Goal: Register for event/course

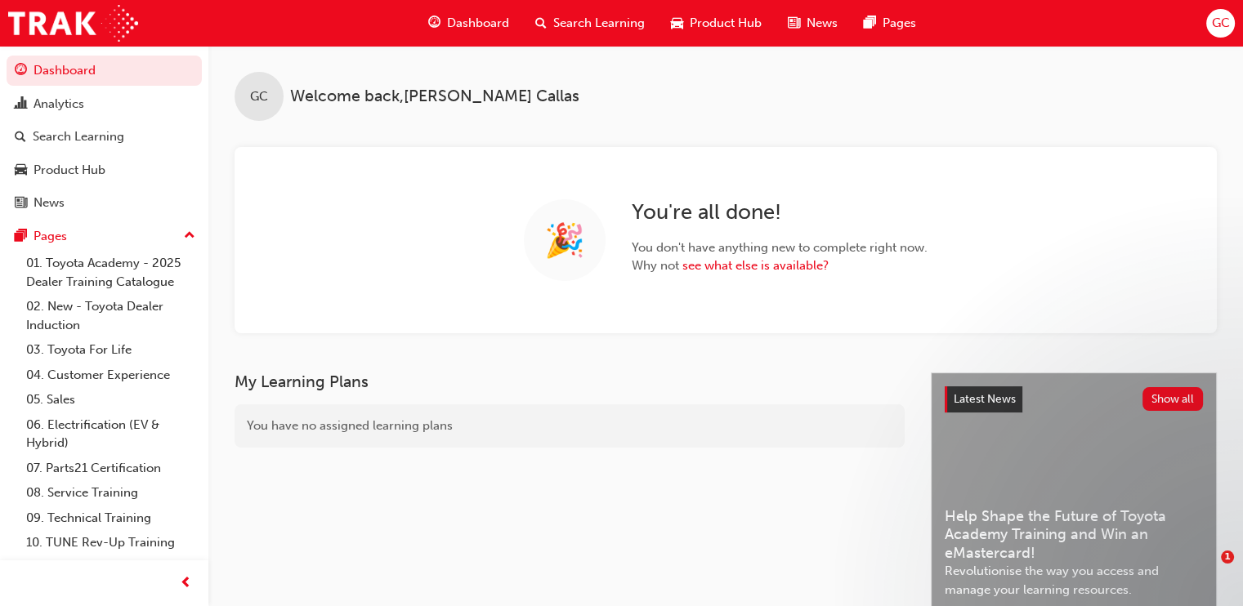
click at [600, 18] on span "Search Learning" at bounding box center [598, 23] width 91 height 19
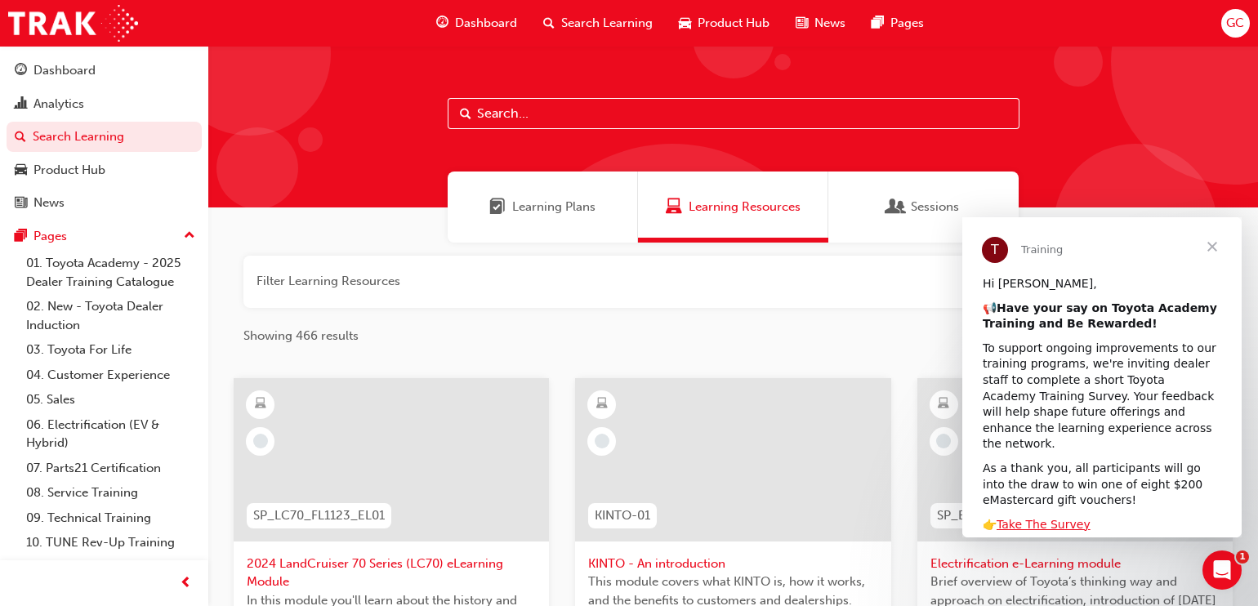
click at [527, 103] on input "text" at bounding box center [734, 113] width 572 height 31
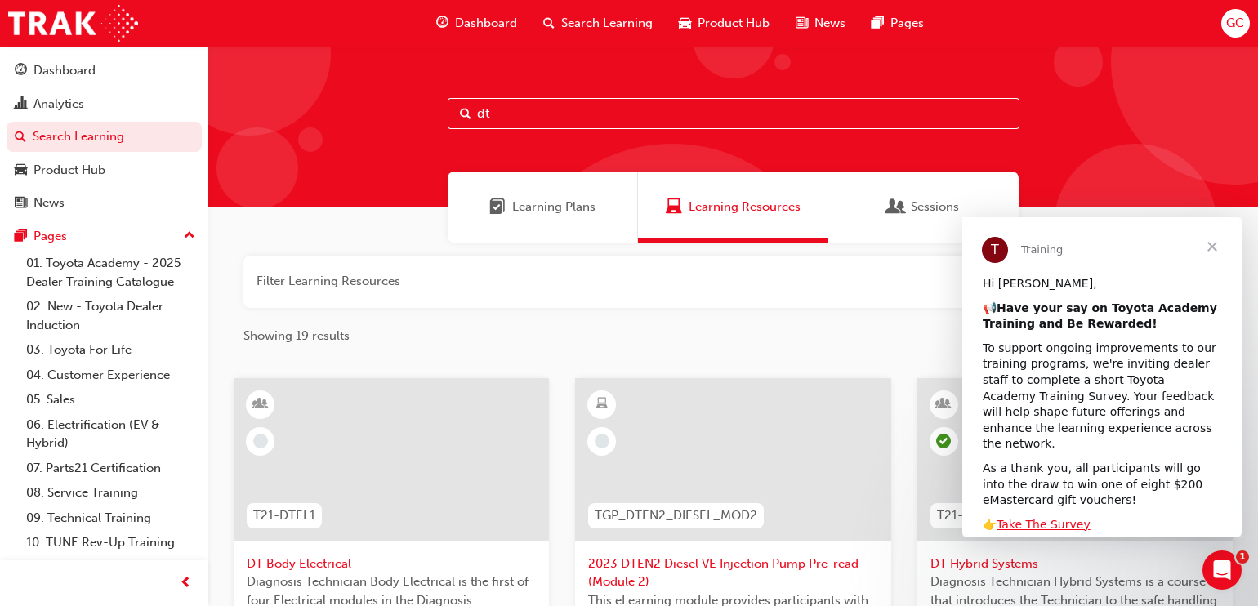
click at [521, 110] on input "dt" at bounding box center [734, 113] width 572 height 31
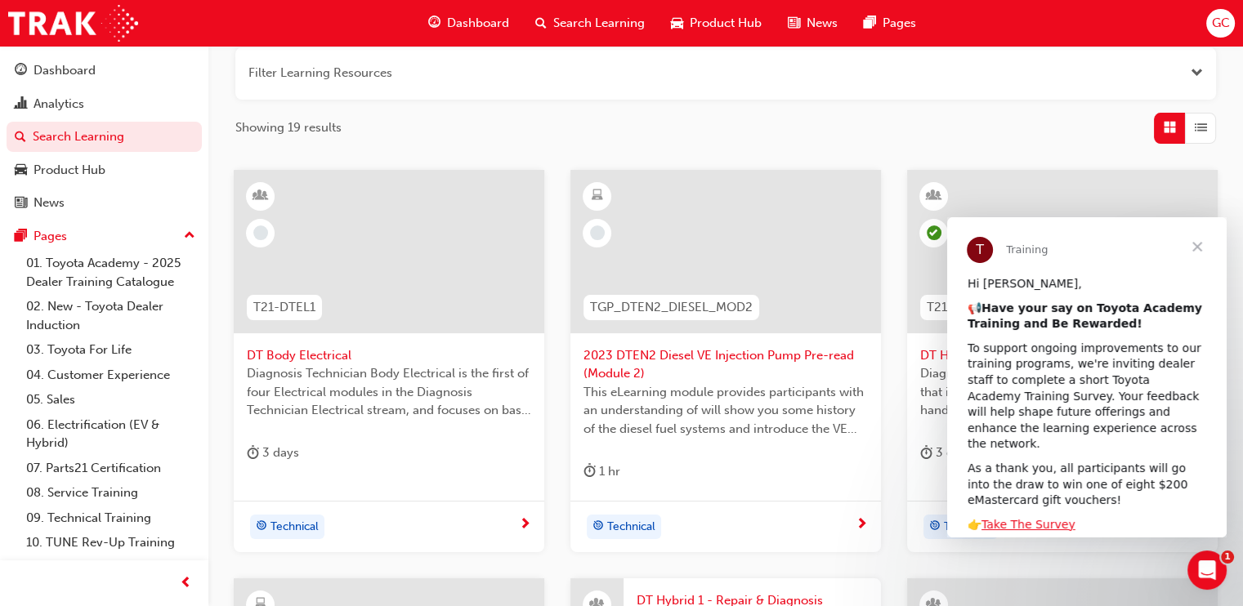
scroll to position [215, 0]
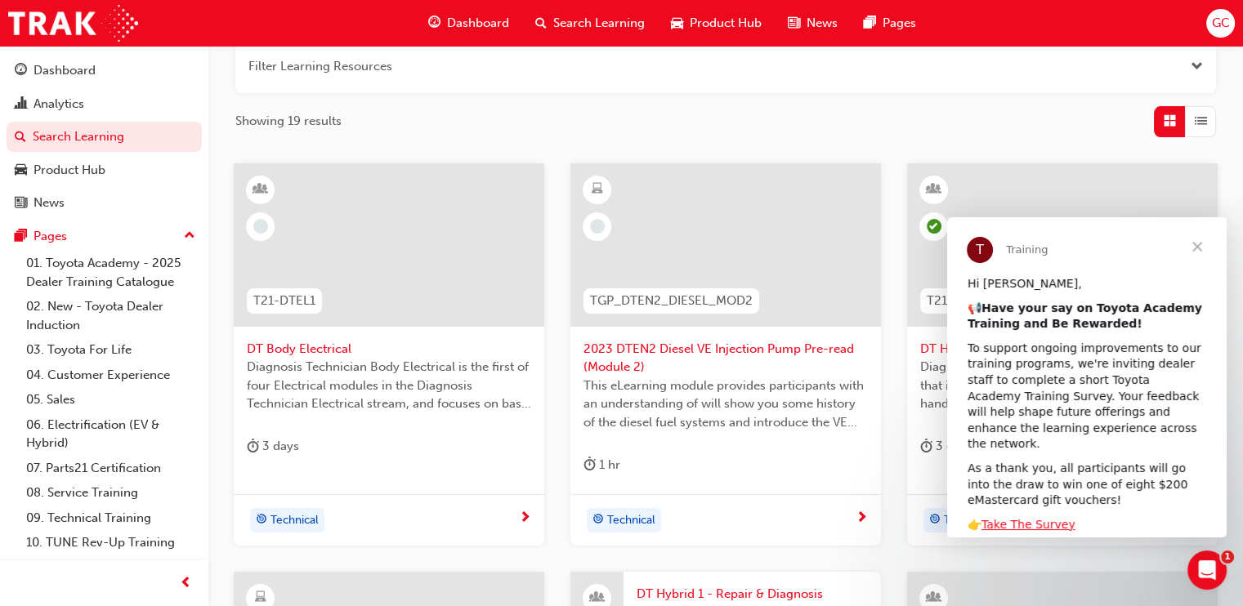
type input "dt"
click at [1194, 244] on span "Close" at bounding box center [1196, 246] width 59 height 59
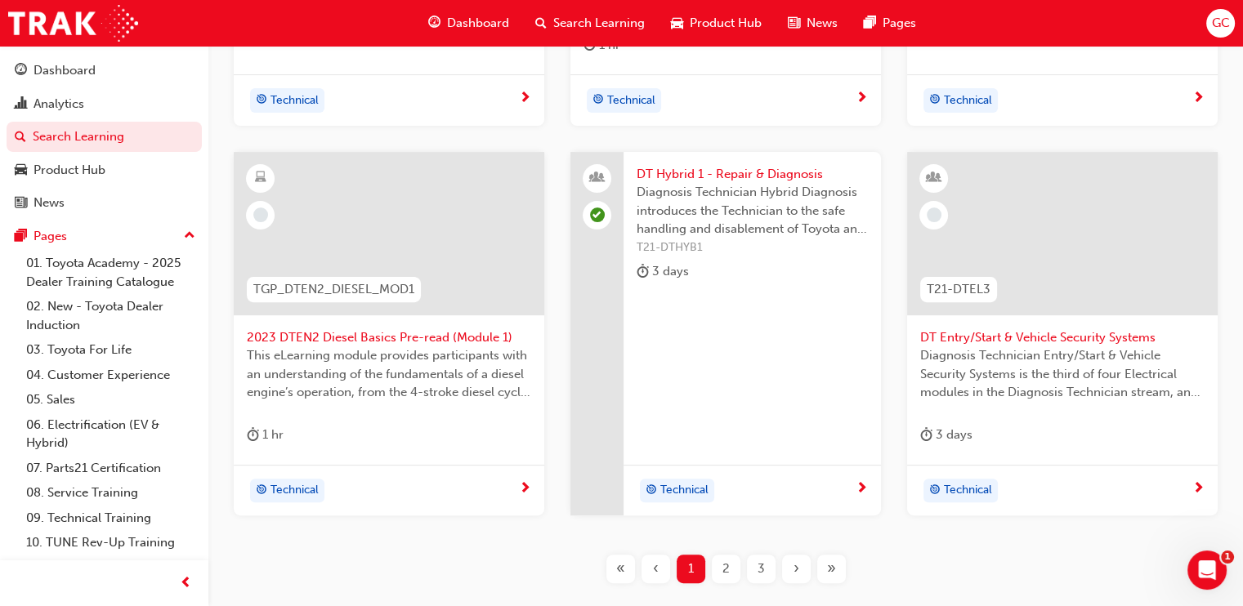
scroll to position [671, 0]
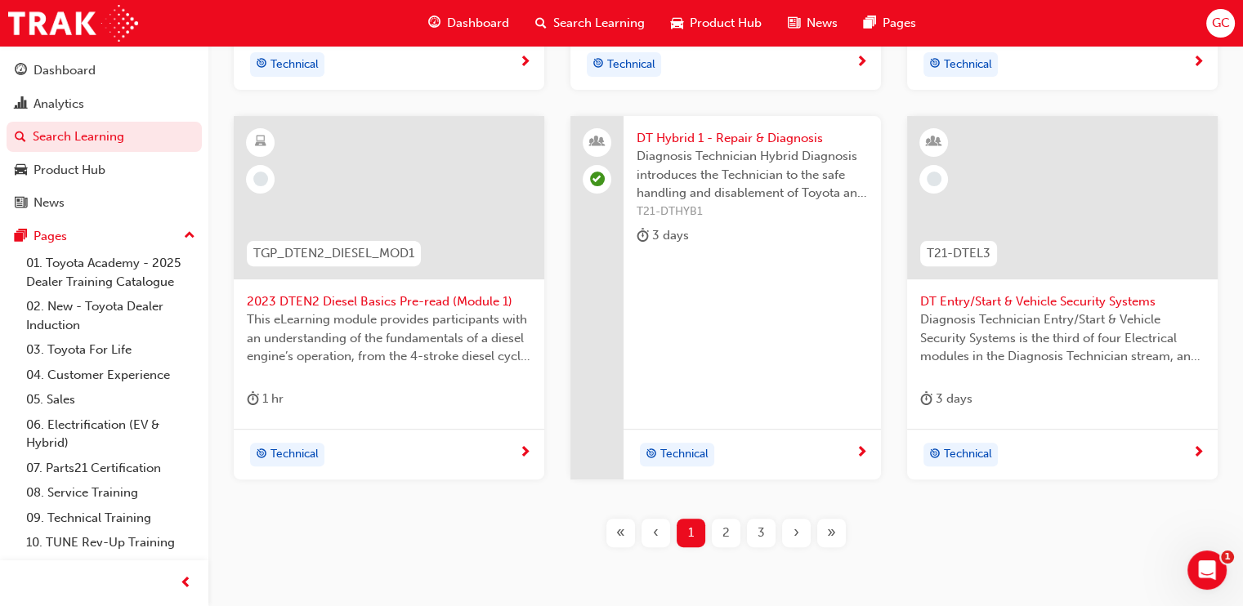
click at [722, 527] on span "2" at bounding box center [725, 533] width 7 height 19
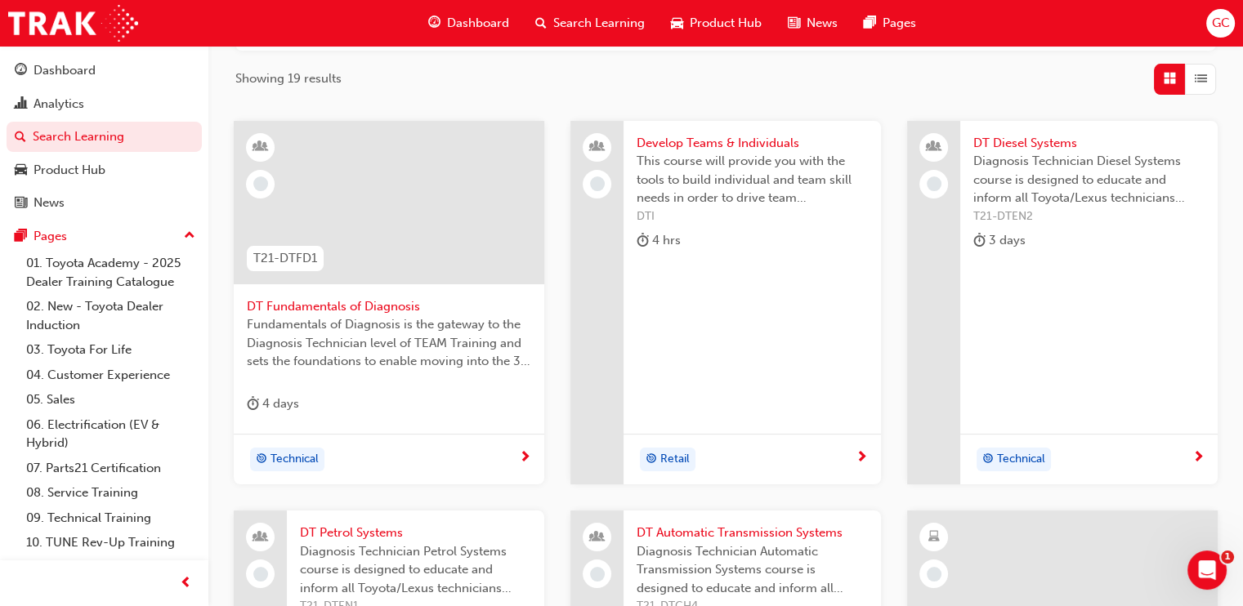
scroll to position [253, 0]
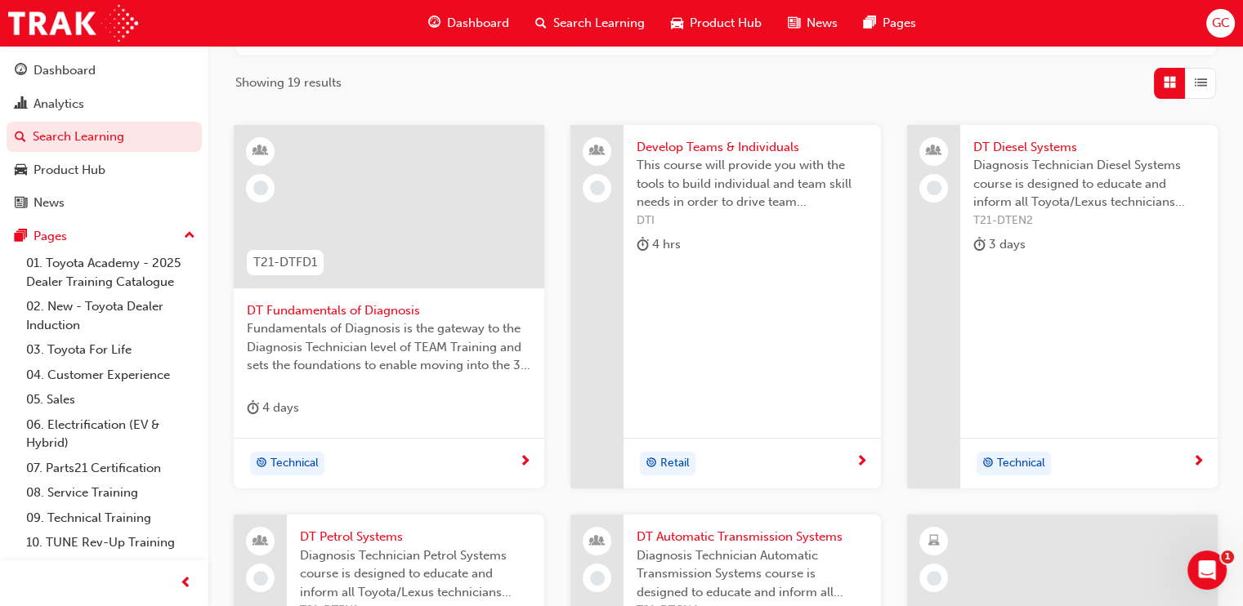
click at [1025, 149] on span "DT Diesel Systems" at bounding box center [1088, 147] width 231 height 19
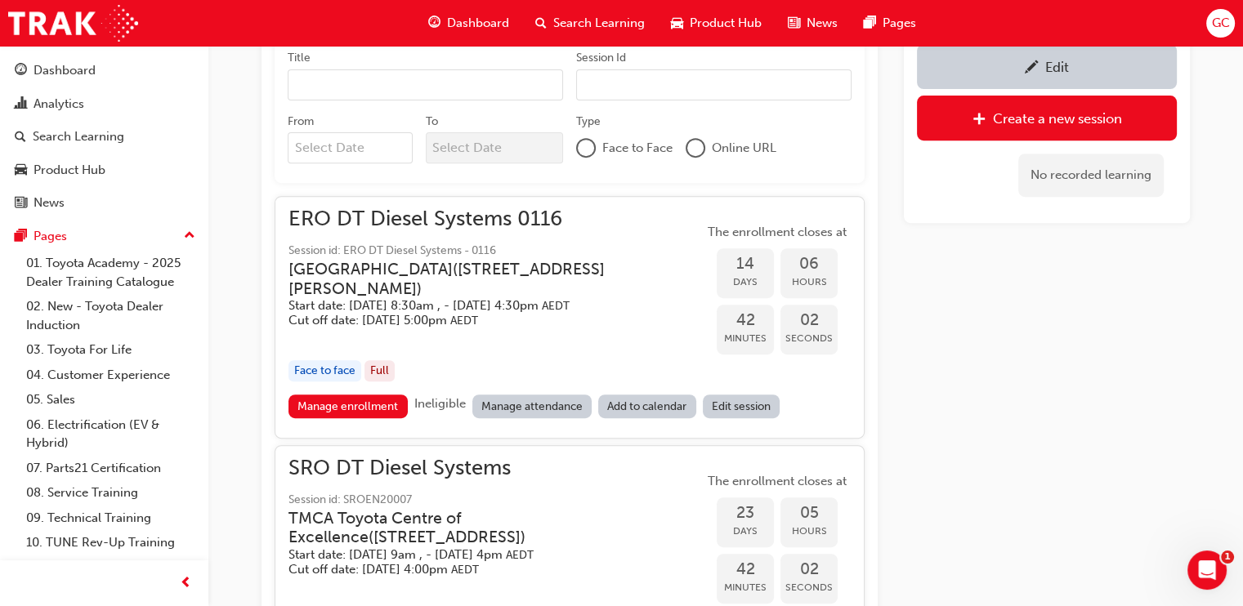
scroll to position [809, 0]
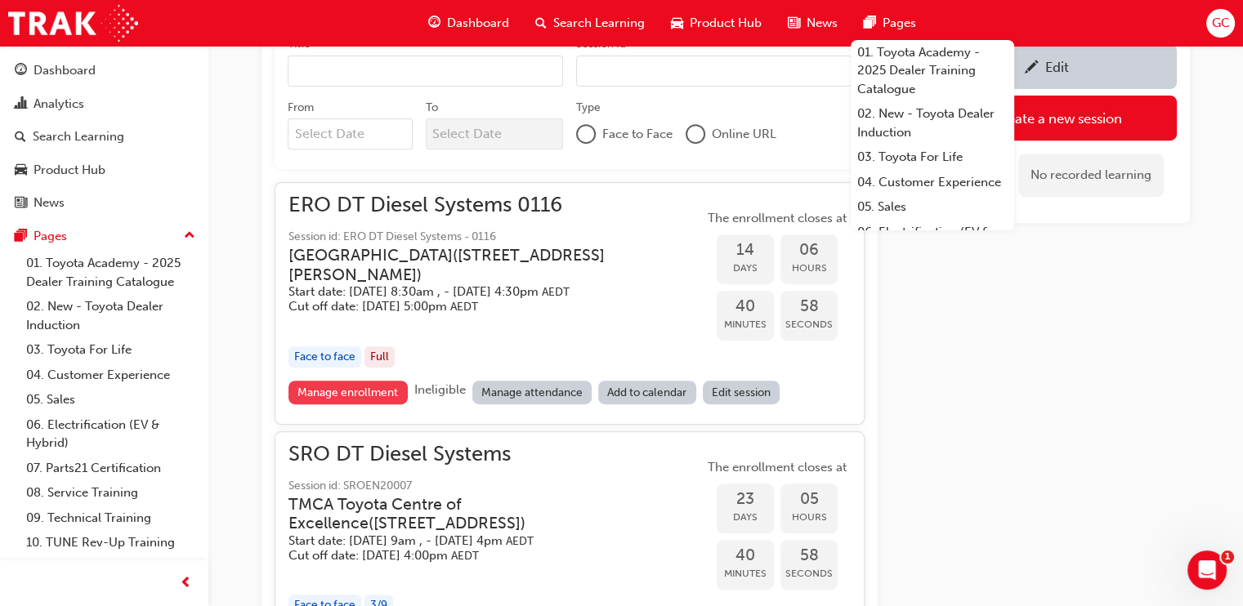
click at [343, 403] on link "Manage enrollment" at bounding box center [347, 393] width 119 height 24
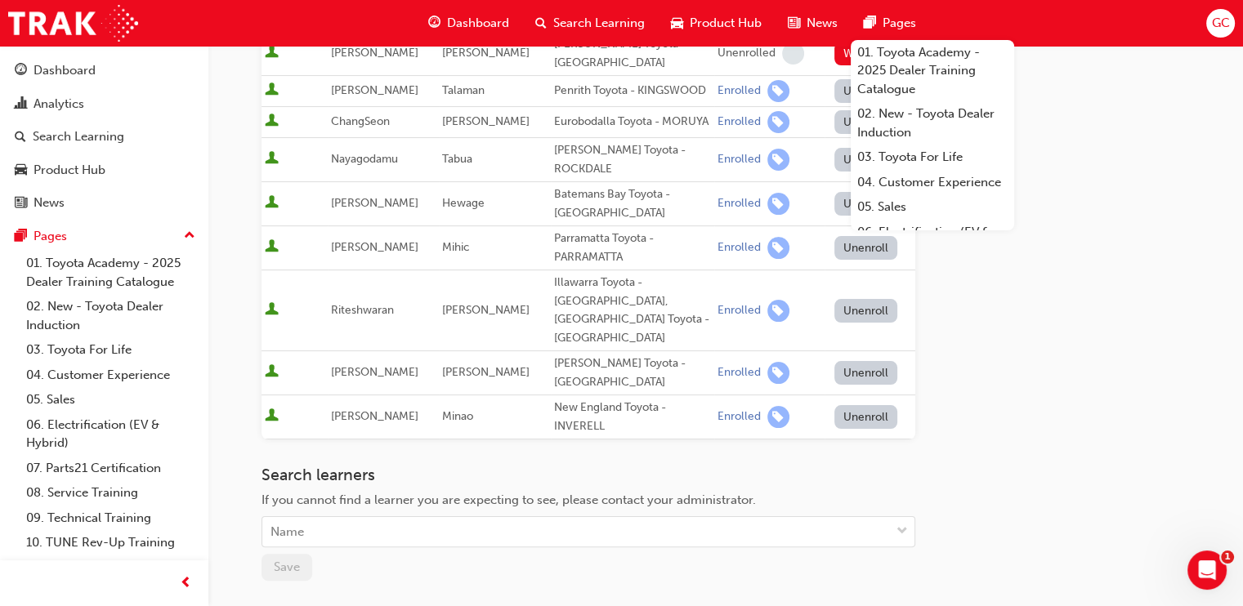
scroll to position [423, 0]
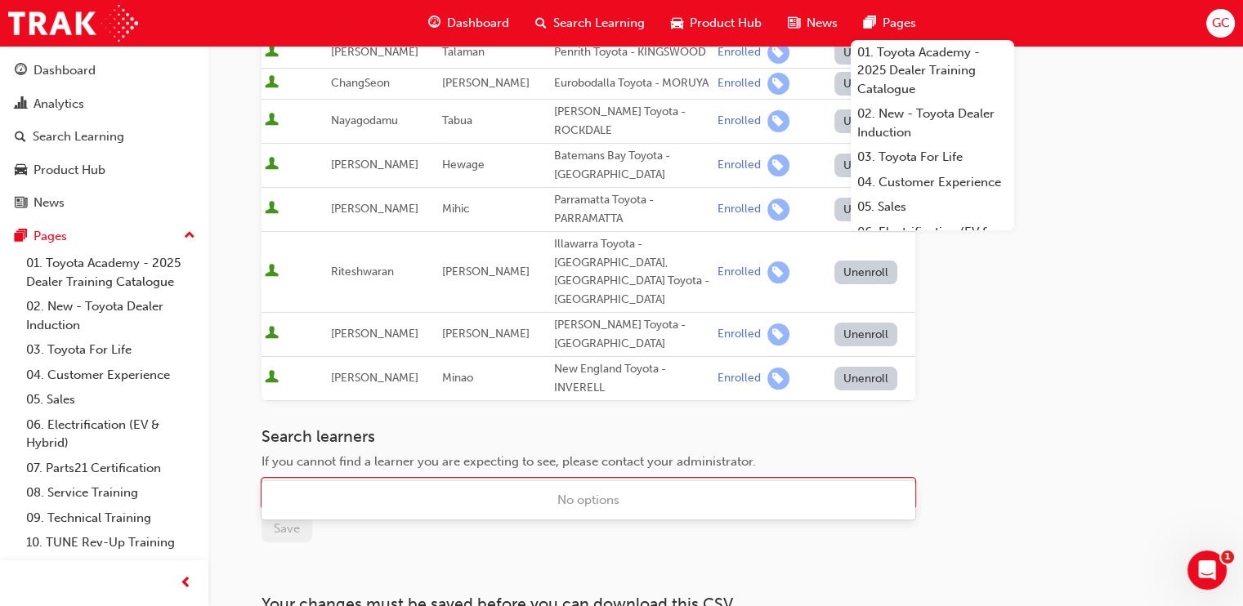
click at [397, 480] on div "Name" at bounding box center [575, 494] width 627 height 29
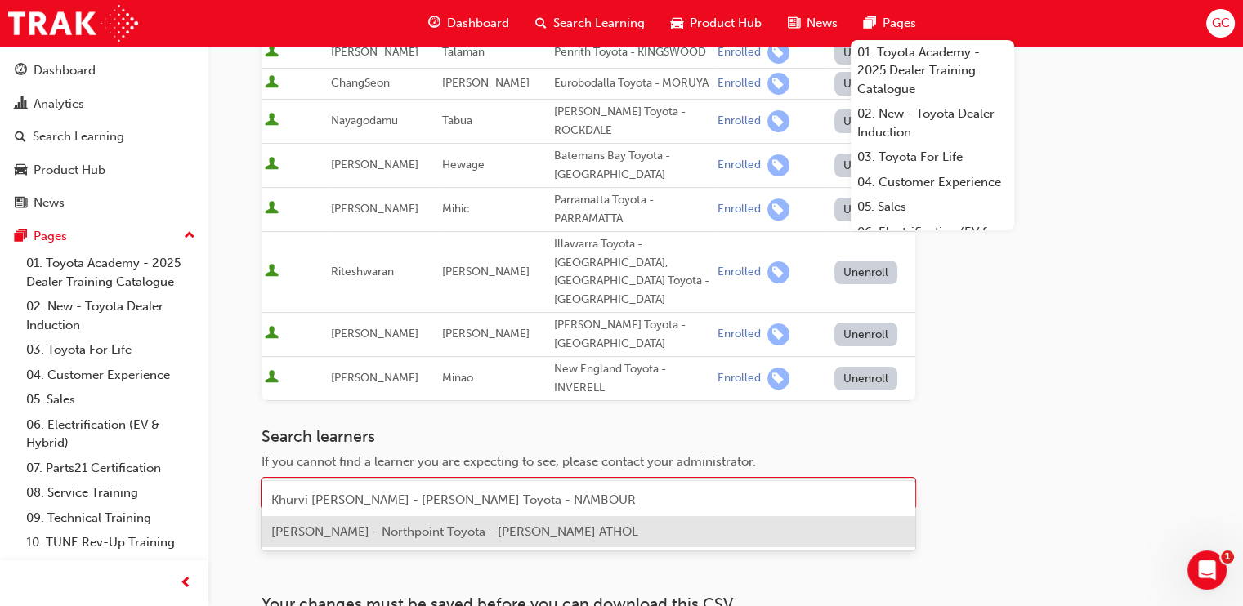
type input "khu"
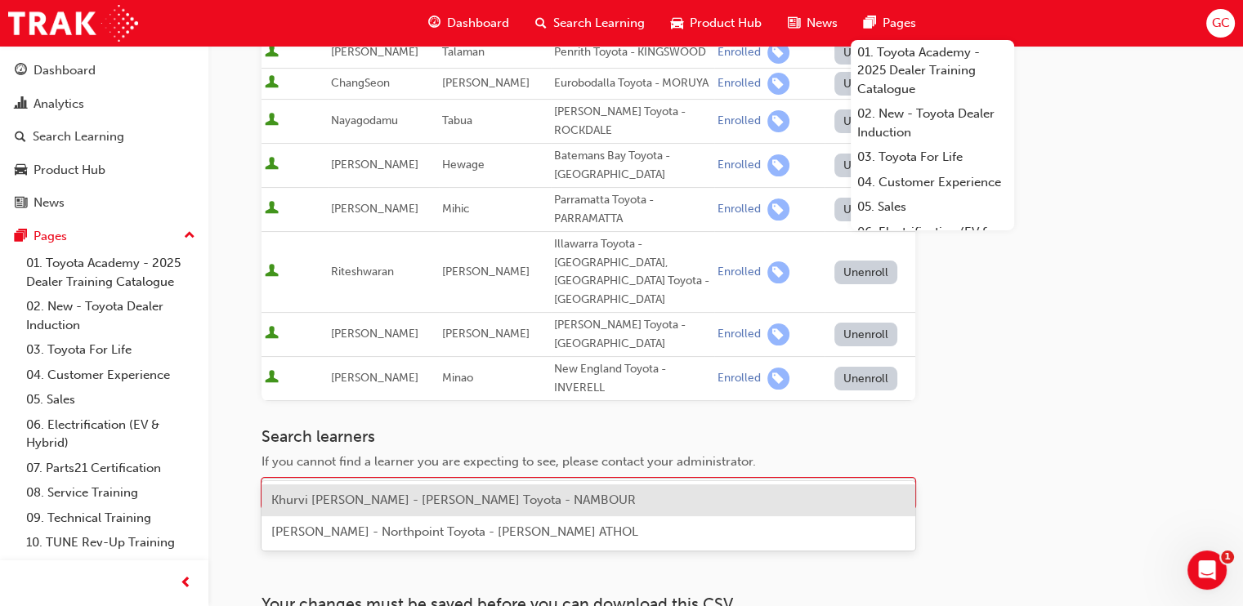
click at [396, 480] on div "Name" at bounding box center [575, 494] width 627 height 29
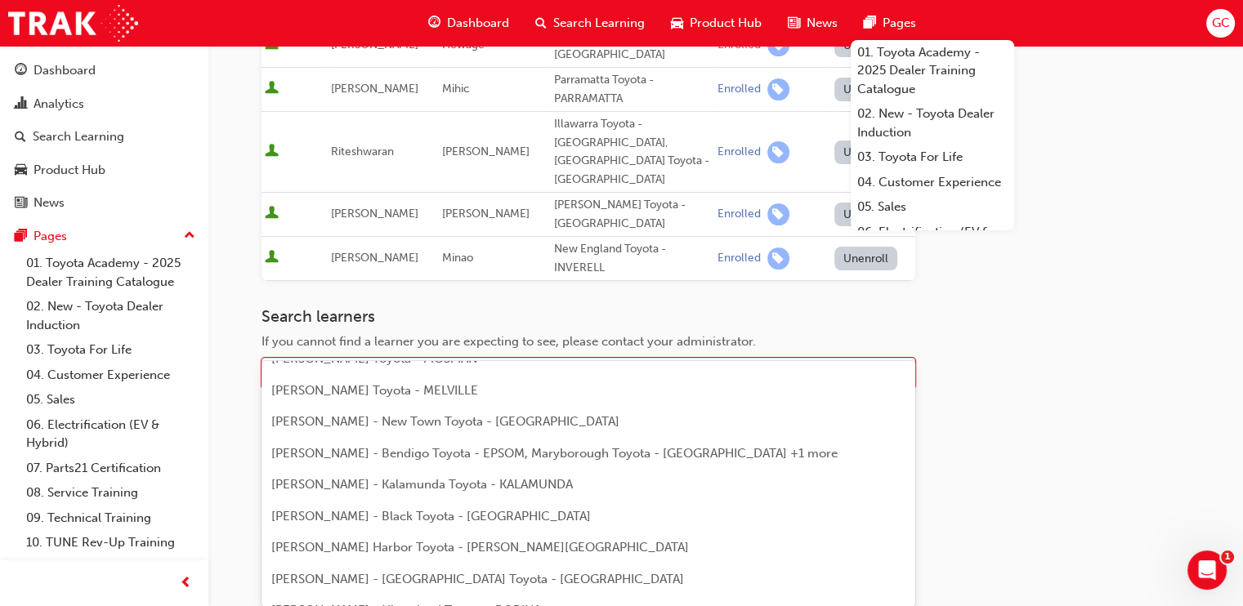
scroll to position [0, 0]
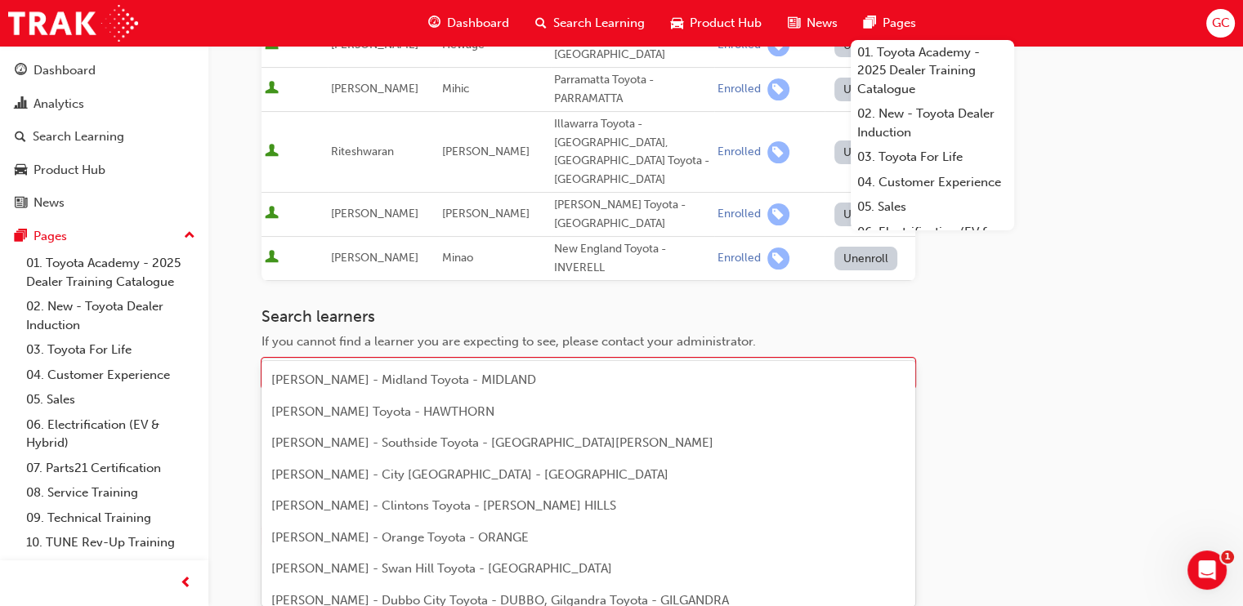
type input "samuel"
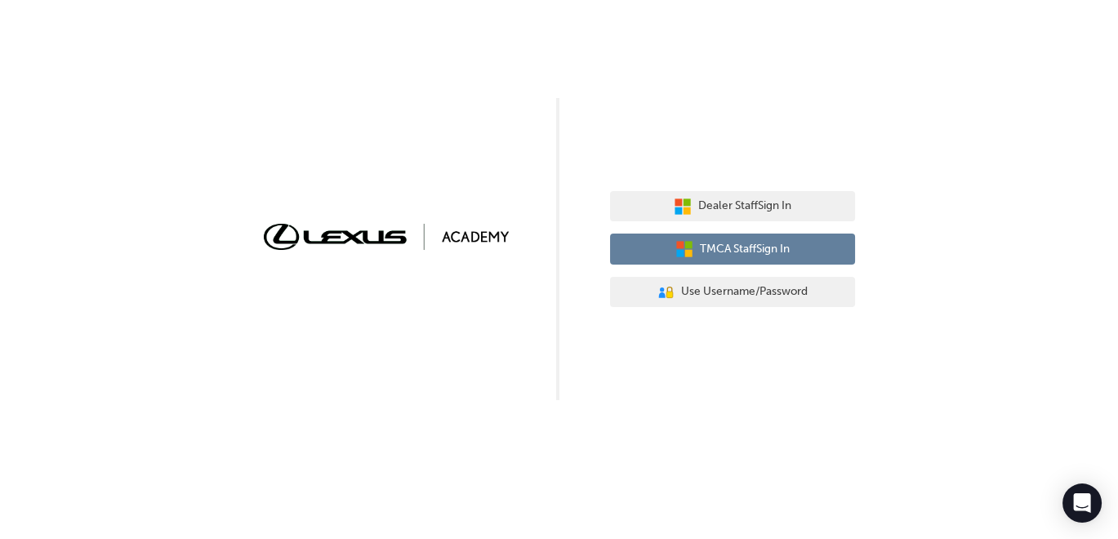
click at [717, 240] on span "TMCA Staff Sign In" at bounding box center [745, 249] width 90 height 19
